Goal: Information Seeking & Learning: Understand process/instructions

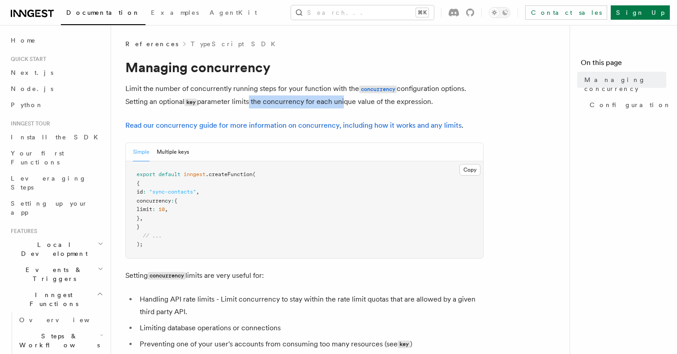
drag, startPoint x: 249, startPoint y: 103, endPoint x: 356, endPoint y: 103, distance: 106.6
click at [356, 103] on p "Limit the number of concurrently running steps for your function with the concu…" at bounding box center [304, 95] width 358 height 26
drag, startPoint x: 335, startPoint y: 102, endPoint x: 278, endPoint y: 103, distance: 57.8
click at [278, 103] on p "Limit the number of concurrently running steps for your function with the concu…" at bounding box center [304, 95] width 358 height 26
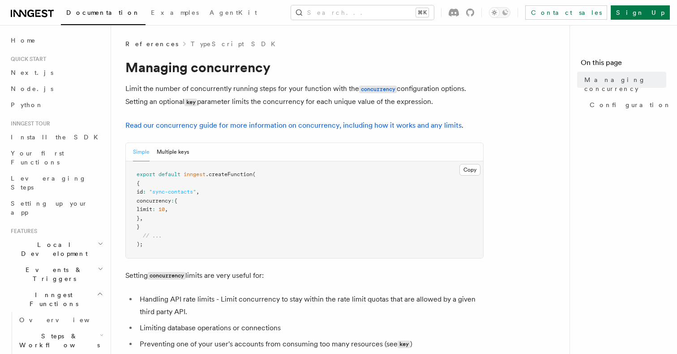
click at [278, 103] on p "Limit the number of concurrently running steps for your function with the concu…" at bounding box center [304, 95] width 358 height 26
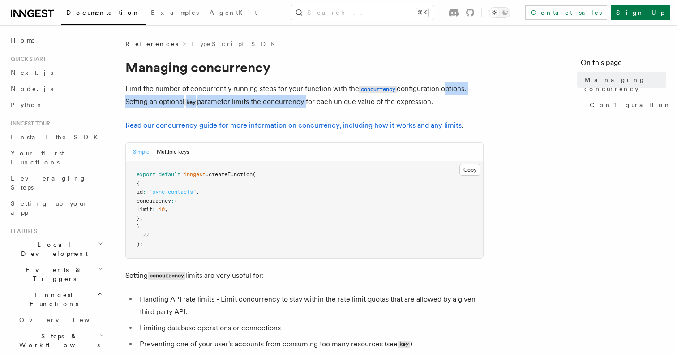
drag, startPoint x: 278, startPoint y: 103, endPoint x: 485, endPoint y: 101, distance: 207.3
click at [481, 100] on p "Limit the number of concurrently running steps for your function with the concu…" at bounding box center [304, 95] width 358 height 26
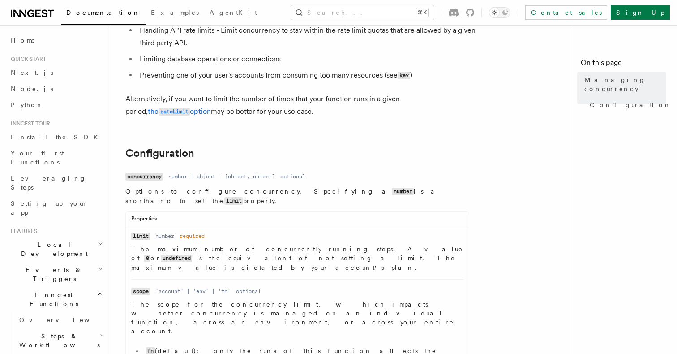
scroll to position [271, 0]
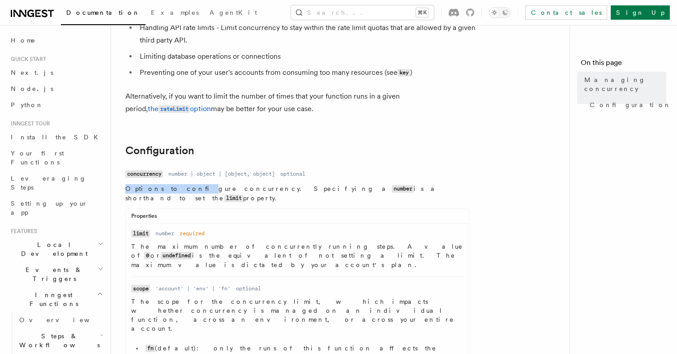
drag, startPoint x: 170, startPoint y: 191, endPoint x: 417, endPoint y: 182, distance: 247.3
drag, startPoint x: 433, startPoint y: 191, endPoint x: 234, endPoint y: 191, distance: 199.7
click at [234, 191] on p "Options to configure concurrency. Specifying a number is a shorthand to set the…" at bounding box center [297, 193] width 344 height 19
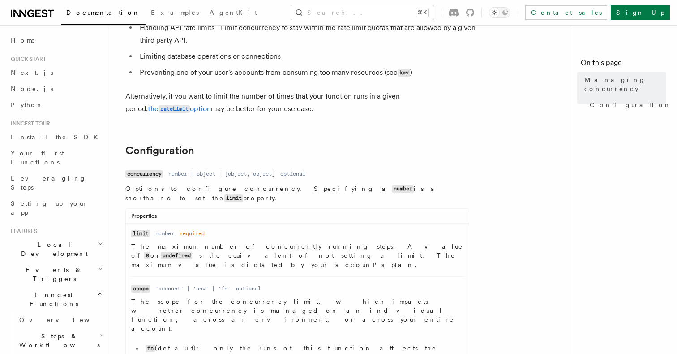
click at [234, 191] on p "Options to configure concurrency. Specifying a number is a shorthand to set the…" at bounding box center [297, 193] width 344 height 19
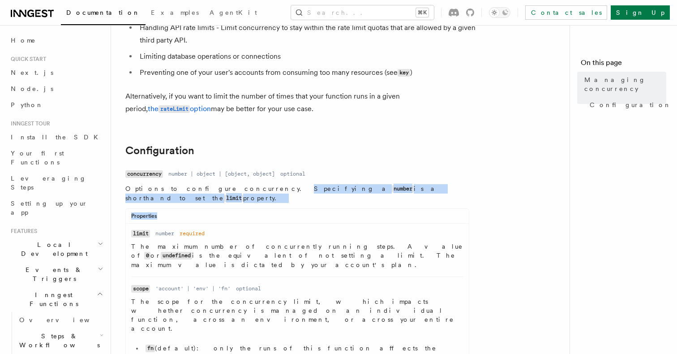
drag, startPoint x: 234, startPoint y: 191, endPoint x: 535, endPoint y: 199, distance: 301.0
click at [535, 199] on article "References TypeScript SDK Managing concurrency Limit the number of concurrently…" at bounding box center [343, 347] width 437 height 1158
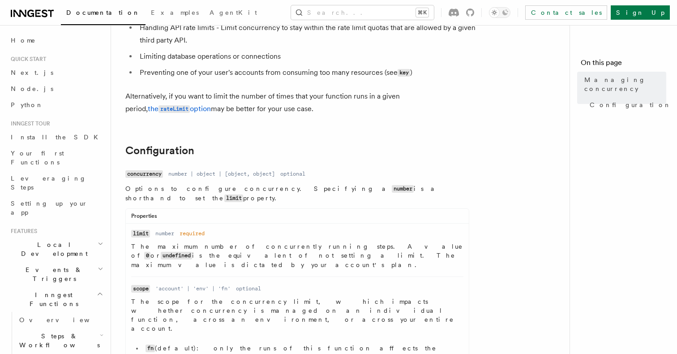
drag, startPoint x: 411, startPoint y: 191, endPoint x: 229, endPoint y: 189, distance: 181.8
click at [229, 189] on p "Options to configure concurrency. Specifying a number is a shorthand to set the…" at bounding box center [297, 193] width 344 height 19
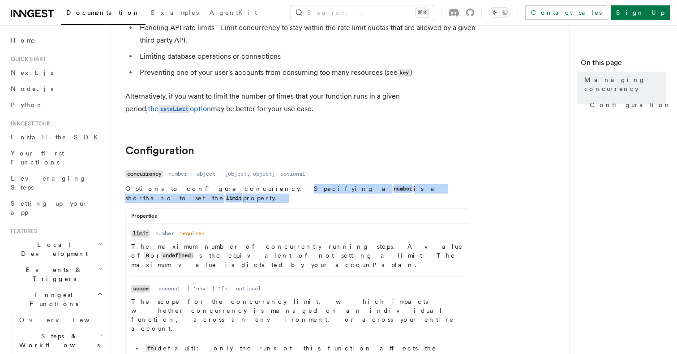
drag, startPoint x: 229, startPoint y: 189, endPoint x: 411, endPoint y: 185, distance: 181.4
click at [411, 185] on p "Options to configure concurrency. Specifying a number is a shorthand to set the…" at bounding box center [297, 193] width 344 height 19
drag, startPoint x: 411, startPoint y: 185, endPoint x: 235, endPoint y: 186, distance: 175.5
click at [235, 186] on p "Options to configure concurrency. Specifying a number is a shorthand to set the…" at bounding box center [297, 193] width 344 height 19
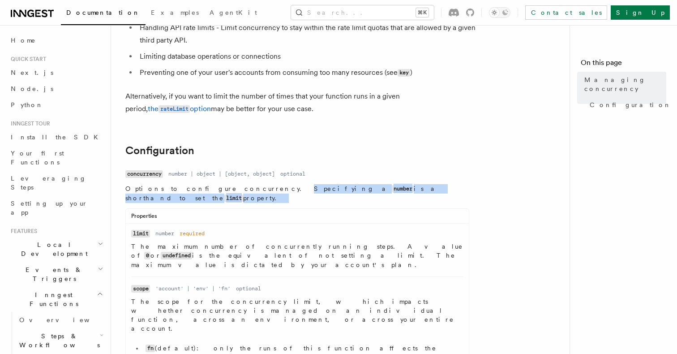
click at [235, 186] on p "Options to configure concurrency. Specifying a number is a shorthand to set the…" at bounding box center [297, 193] width 344 height 19
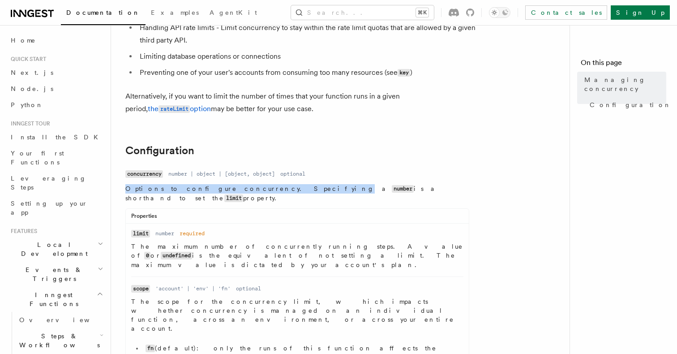
drag, startPoint x: 235, startPoint y: 186, endPoint x: 437, endPoint y: 182, distance: 201.6
drag, startPoint x: 437, startPoint y: 182, endPoint x: 211, endPoint y: 187, distance: 225.8
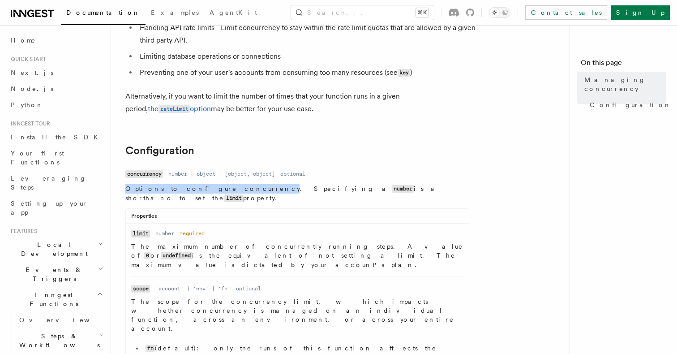
click at [211, 187] on p "Options to configure concurrency. Specifying a number is a shorthand to set the…" at bounding box center [297, 193] width 344 height 19
drag, startPoint x: 220, startPoint y: 188, endPoint x: 474, endPoint y: 194, distance: 253.5
drag, startPoint x: 457, startPoint y: 194, endPoint x: 236, endPoint y: 189, distance: 220.4
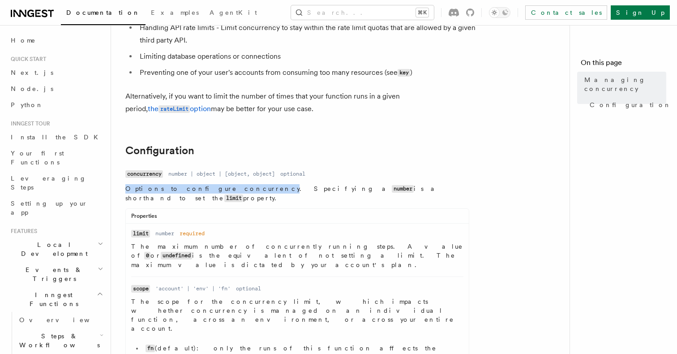
click at [236, 189] on p "Options to configure concurrency. Specifying a number is a shorthand to set the…" at bounding box center [297, 193] width 344 height 19
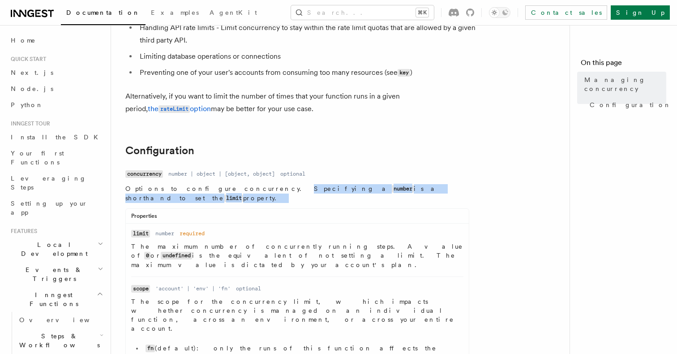
drag, startPoint x: 236, startPoint y: 189, endPoint x: 408, endPoint y: 192, distance: 171.5
click at [408, 192] on p "Options to configure concurrency. Specifying a number is a shorthand to set the…" at bounding box center [297, 193] width 344 height 19
drag, startPoint x: 408, startPoint y: 192, endPoint x: 226, endPoint y: 190, distance: 181.8
click at [226, 190] on p "Options to configure concurrency. Specifying a number is a shorthand to set the…" at bounding box center [297, 193] width 344 height 19
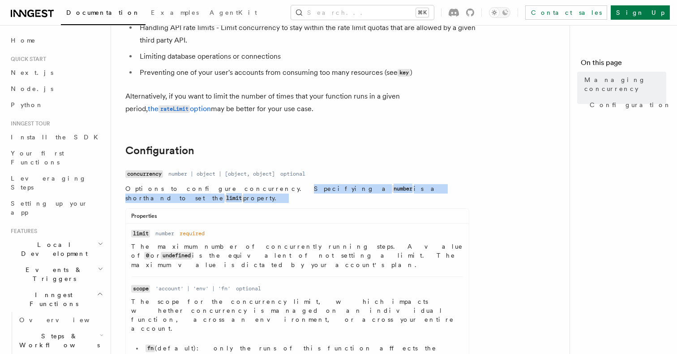
click at [226, 190] on p "Options to configure concurrency. Specifying a number is a shorthand to set the…" at bounding box center [297, 193] width 344 height 19
drag, startPoint x: 226, startPoint y: 190, endPoint x: 420, endPoint y: 187, distance: 194.4
click at [420, 187] on p "Options to configure concurrency. Specifying a number is a shorthand to set the…" at bounding box center [297, 193] width 344 height 19
drag, startPoint x: 420, startPoint y: 187, endPoint x: 218, endPoint y: 187, distance: 202.9
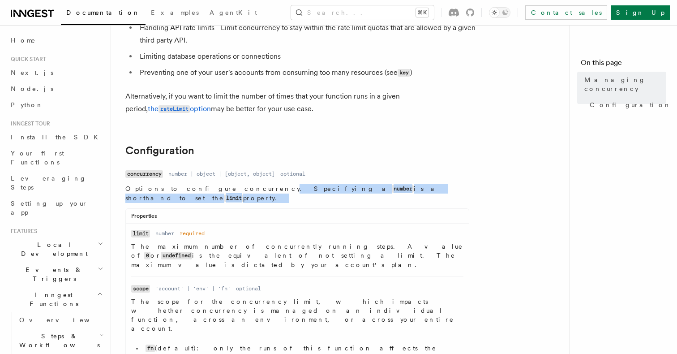
click at [218, 187] on p "Options to configure concurrency. Specifying a number is a shorthand to set the…" at bounding box center [297, 193] width 344 height 19
click at [226, 188] on p "Options to configure concurrency. Specifying a number is a shorthand to set the…" at bounding box center [297, 193] width 344 height 19
drag, startPoint x: 226, startPoint y: 188, endPoint x: 496, endPoint y: 188, distance: 270.0
click at [496, 188] on article "References TypeScript SDK Managing concurrency Limit the number of concurrently…" at bounding box center [343, 347] width 437 height 1158
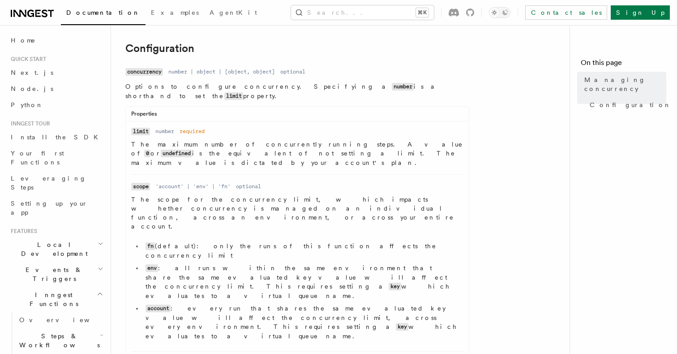
scroll to position [377, 0]
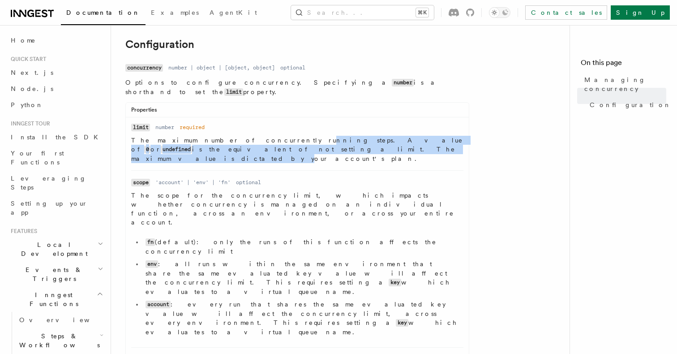
drag, startPoint x: 246, startPoint y: 132, endPoint x: 226, endPoint y: 139, distance: 21.1
click at [226, 139] on p "The maximum number of concurrently running steps. A value of 0 or undefined is …" at bounding box center [297, 149] width 332 height 27
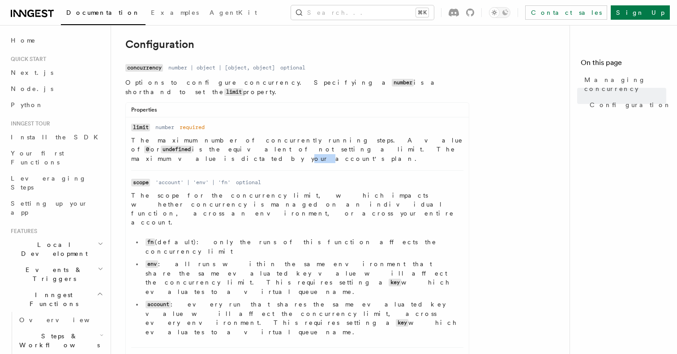
drag, startPoint x: 226, startPoint y: 139, endPoint x: 226, endPoint y: 131, distance: 8.1
click at [226, 136] on p "The maximum number of concurrently running steps. A value of 0 or undefined is …" at bounding box center [297, 149] width 332 height 27
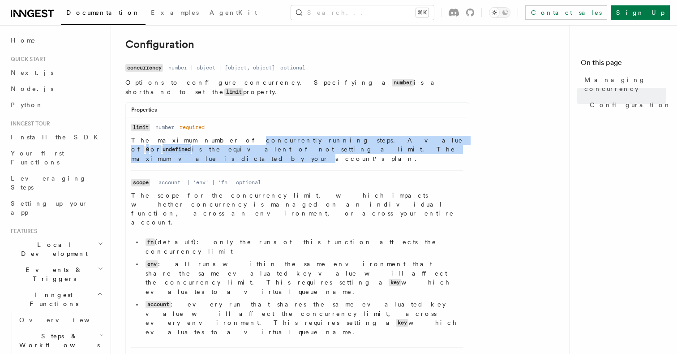
click at [226, 136] on p "The maximum number of concurrently running steps. A value of 0 or undefined is …" at bounding box center [297, 149] width 332 height 27
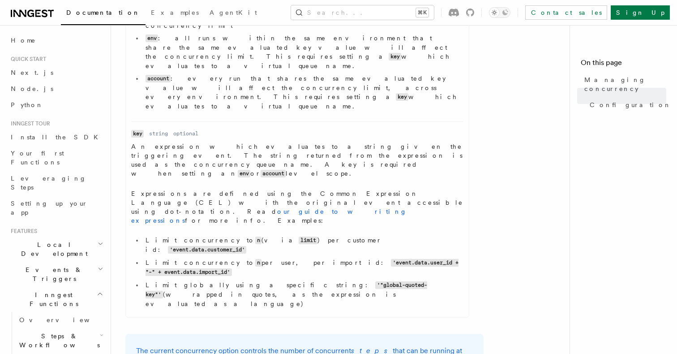
scroll to position [604, 0]
drag, startPoint x: 252, startPoint y: 208, endPoint x: 232, endPoint y: 246, distance: 43.1
drag, startPoint x: 202, startPoint y: 251, endPoint x: 255, endPoint y: 248, distance: 53.4
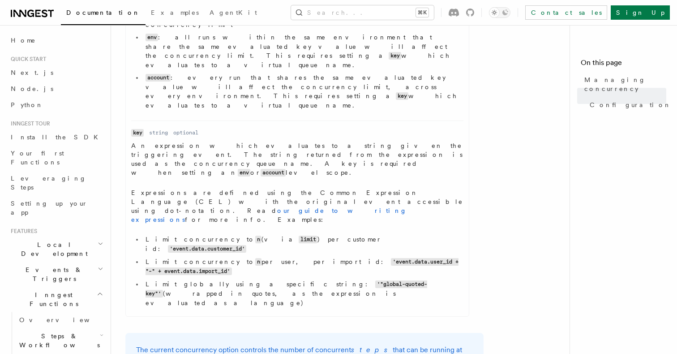
drag, startPoint x: 254, startPoint y: 237, endPoint x: 220, endPoint y: 244, distance: 34.3
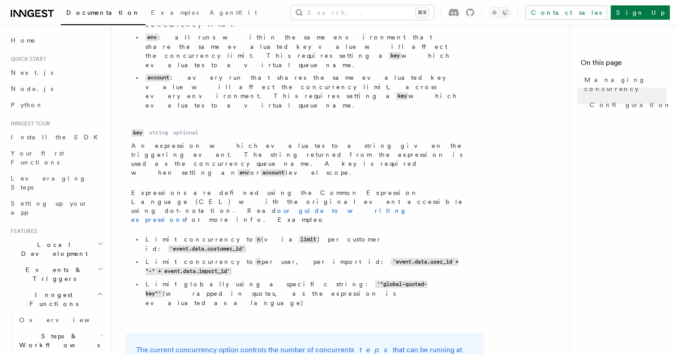
drag, startPoint x: 214, startPoint y: 253, endPoint x: 215, endPoint y: 237, distance: 16.1
drag, startPoint x: 192, startPoint y: 251, endPoint x: 410, endPoint y: 260, distance: 217.8
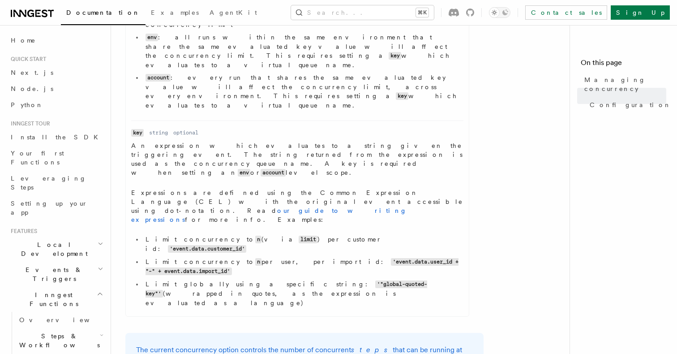
drag, startPoint x: 410, startPoint y: 260, endPoint x: 121, endPoint y: 249, distance: 288.6
drag, startPoint x: 199, startPoint y: 257, endPoint x: 469, endPoint y: 257, distance: 269.6
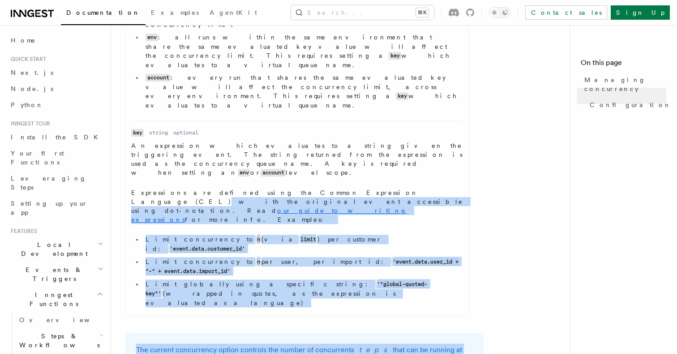
drag, startPoint x: 354, startPoint y: 258, endPoint x: 328, endPoint y: 94, distance: 165.5
click at [328, 95] on article "References TypeScript SDK Managing concurrency Limit the number of concurrently…" at bounding box center [343, 14] width 437 height 1158
click at [328, 188] on p "Expressions are defined using the Common Expression Language (CEL) with the ori…" at bounding box center [297, 206] width 332 height 36
drag, startPoint x: 327, startPoint y: 99, endPoint x: 163, endPoint y: 255, distance: 226.8
click at [163, 255] on article "References TypeScript SDK Managing concurrency Limit the number of concurrently…" at bounding box center [343, 14] width 437 height 1158
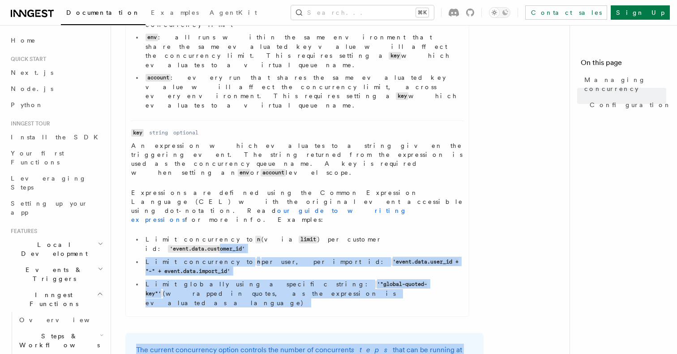
drag, startPoint x: 147, startPoint y: 256, endPoint x: 345, endPoint y: 127, distance: 236.4
click at [345, 127] on article "References TypeScript SDK Managing concurrency Limit the number of concurrently…" at bounding box center [343, 14] width 437 height 1158
click at [246, 245] on code "'event.data.customer_id'" at bounding box center [207, 249] width 78 height 8
drag, startPoint x: 348, startPoint y: 124, endPoint x: 161, endPoint y: 253, distance: 227.7
click at [161, 253] on article "References TypeScript SDK Managing concurrency Limit the number of concurrently…" at bounding box center [343, 14] width 437 height 1158
